Goal: Book appointment/travel/reservation

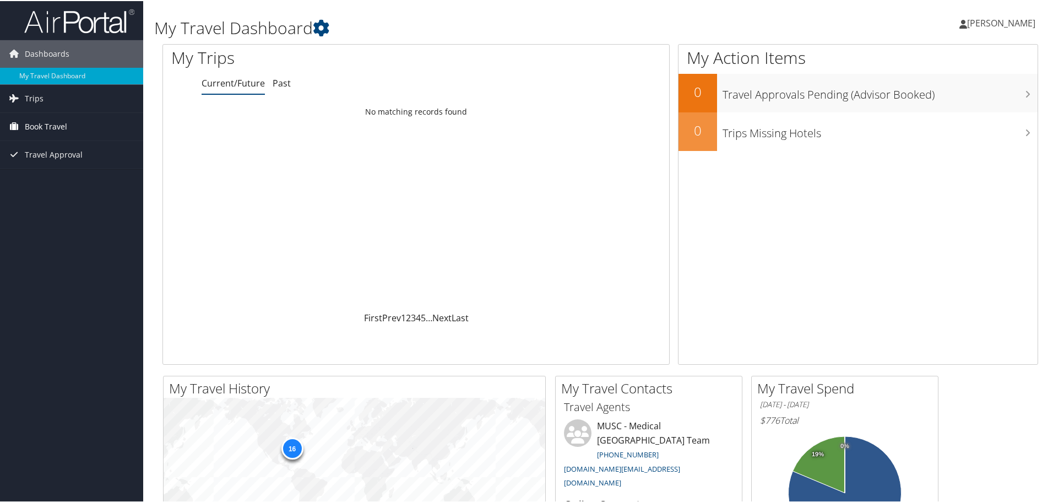
click at [49, 119] on span "Book Travel" at bounding box center [46, 126] width 42 height 28
click at [58, 174] on link "Book/Manage Online Trips" at bounding box center [71, 180] width 143 height 17
